Goal: Find specific page/section: Find specific page/section

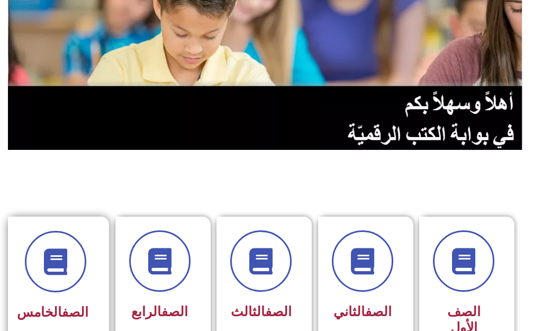
scroll to position [0, 21]
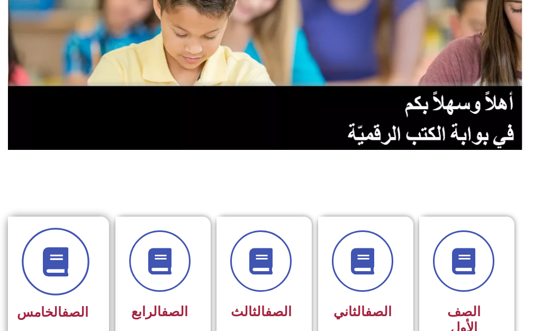
click at [43, 281] on span at bounding box center [56, 262] width 68 height 68
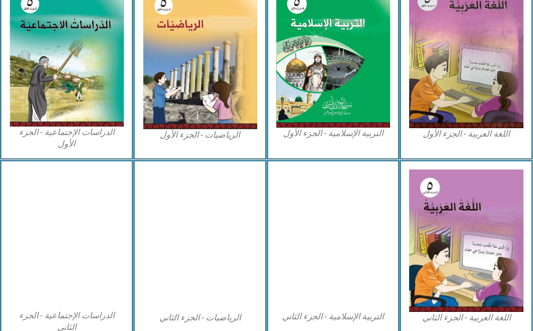
scroll to position [371, 0]
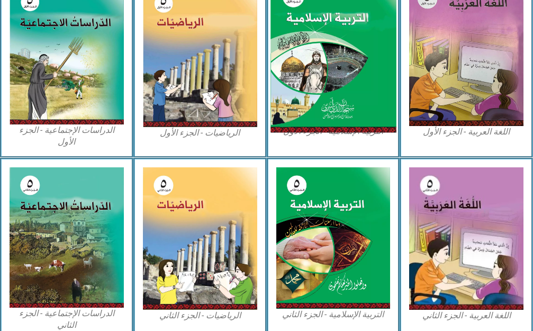
click at [286, 108] on img at bounding box center [333, 54] width 125 height 156
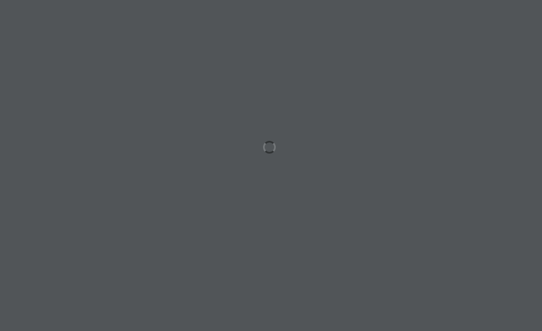
scroll to position [0, 21]
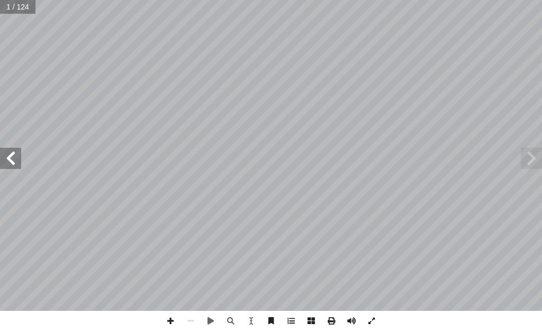
click at [0, 152] on span at bounding box center [10, 158] width 21 height 21
click at [12, 162] on span at bounding box center [10, 158] width 21 height 21
click at [3, 165] on span at bounding box center [10, 158] width 21 height 21
click at [6, 157] on span at bounding box center [10, 158] width 21 height 21
click at [164, 318] on span at bounding box center [170, 321] width 20 height 20
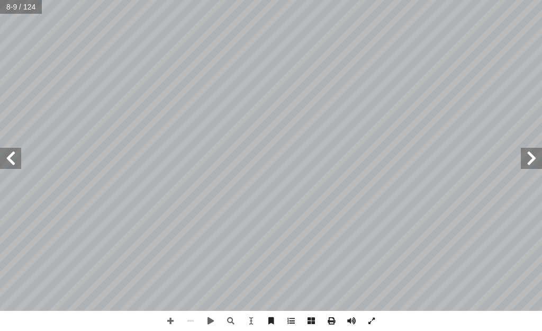
click at [11, 163] on span at bounding box center [10, 158] width 21 height 21
click at [171, 319] on span at bounding box center [170, 321] width 20 height 20
click at [6, 157] on span at bounding box center [10, 158] width 21 height 21
